Goal: Find specific page/section: Find specific page/section

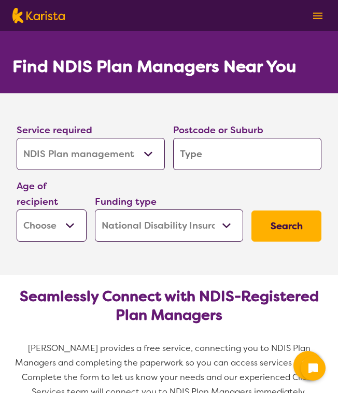
select select "NDIS Plan management"
select select "NDIS"
select select "NDIS Plan management"
select select "NDIS"
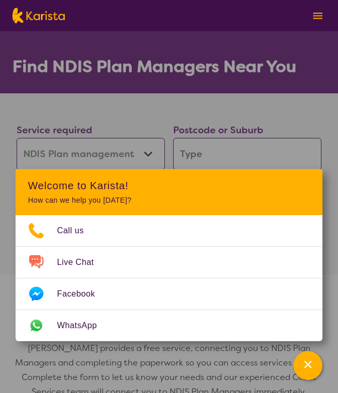
click at [90, 111] on section "Service required Allied Health Assistant Assessment ([MEDICAL_DATA] or [MEDICAL…" at bounding box center [169, 169] width 338 height 153
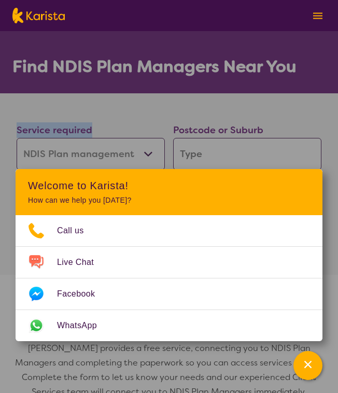
scroll to position [344, 0]
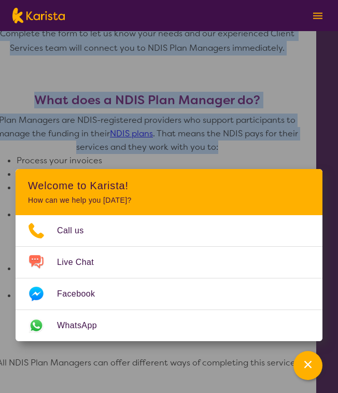
drag, startPoint x: 337, startPoint y: 154, endPoint x: 334, endPoint y: 185, distance: 31.3
